Goal: Information Seeking & Learning: Learn about a topic

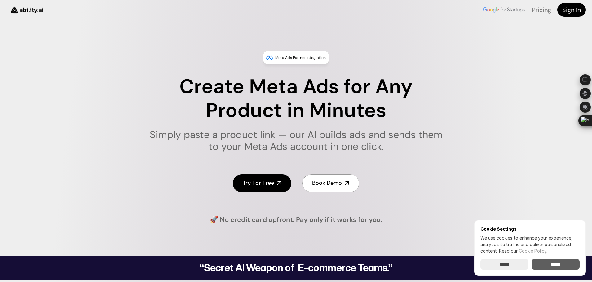
click at [553, 265] on input "******" at bounding box center [556, 264] width 48 height 11
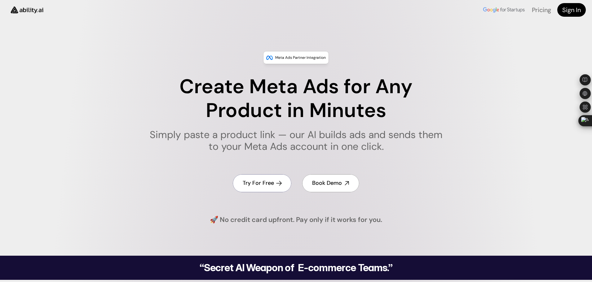
click at [262, 186] on h4 "Try For Free" at bounding box center [258, 183] width 31 height 8
click at [538, 9] on link "Pricing" at bounding box center [541, 10] width 19 height 8
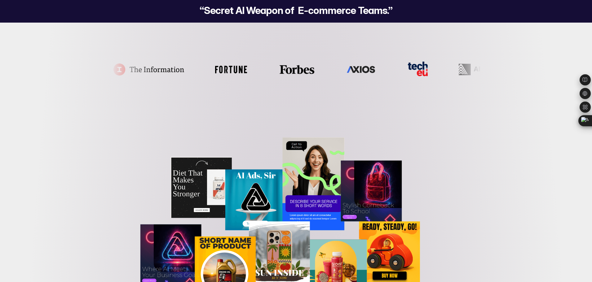
scroll to position [175, 0]
